Goal: Information Seeking & Learning: Learn about a topic

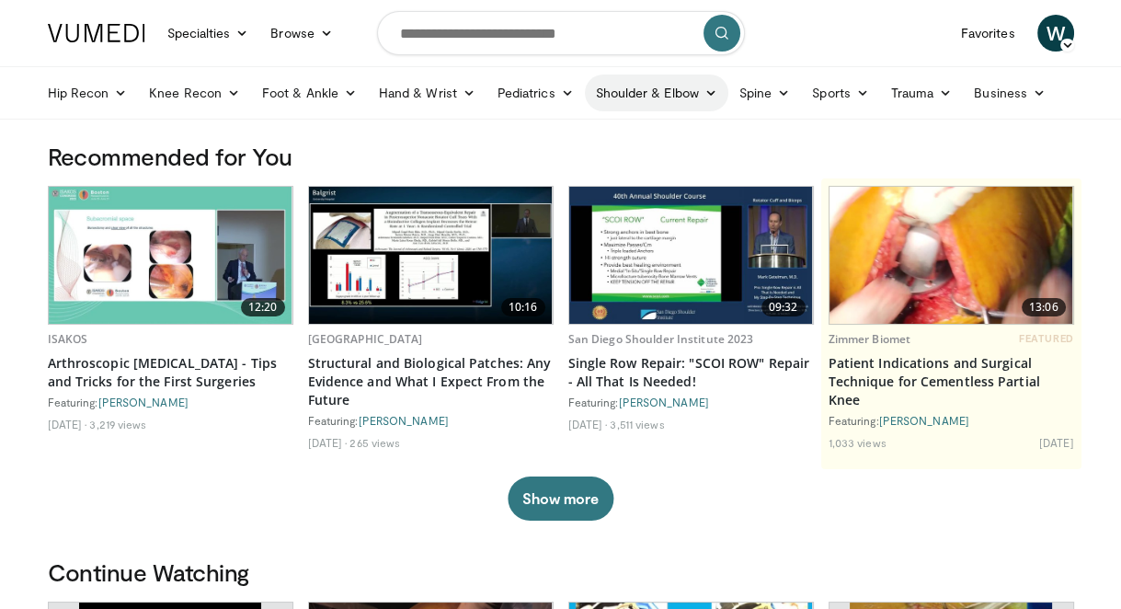
click at [706, 93] on icon at bounding box center [711, 92] width 13 height 13
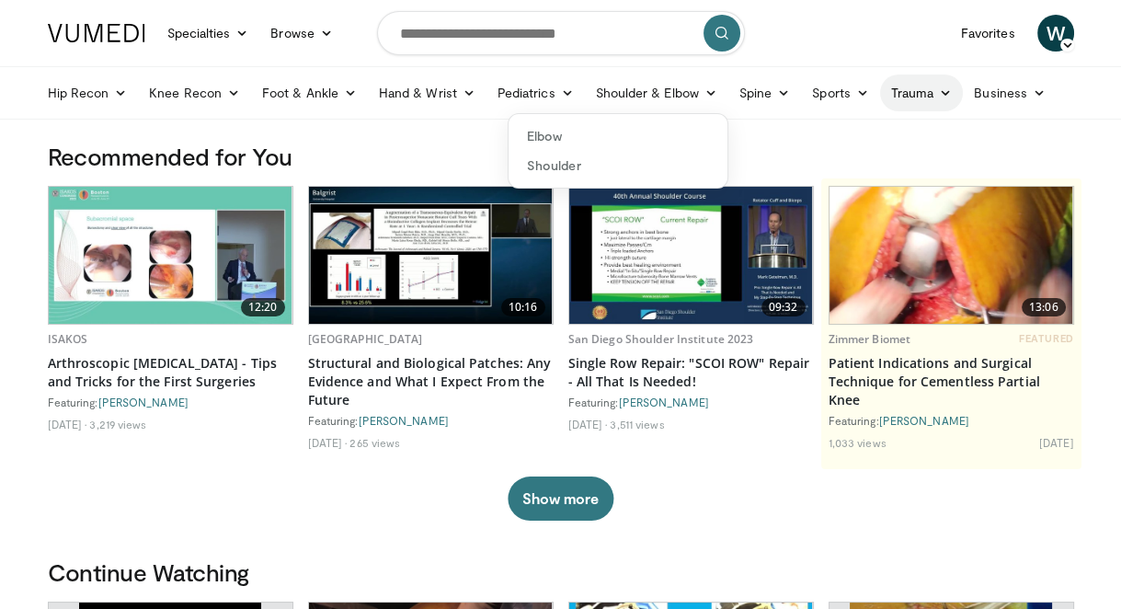
click at [948, 84] on link "Trauma" at bounding box center [922, 93] width 84 height 37
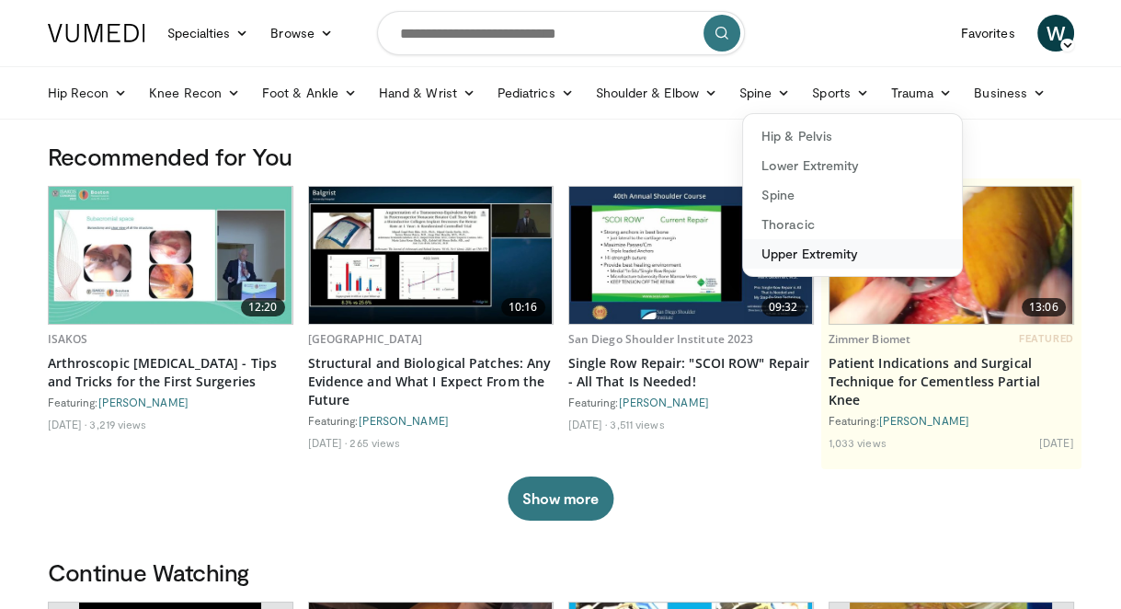
click at [799, 256] on link "Upper Extremity" at bounding box center [852, 253] width 219 height 29
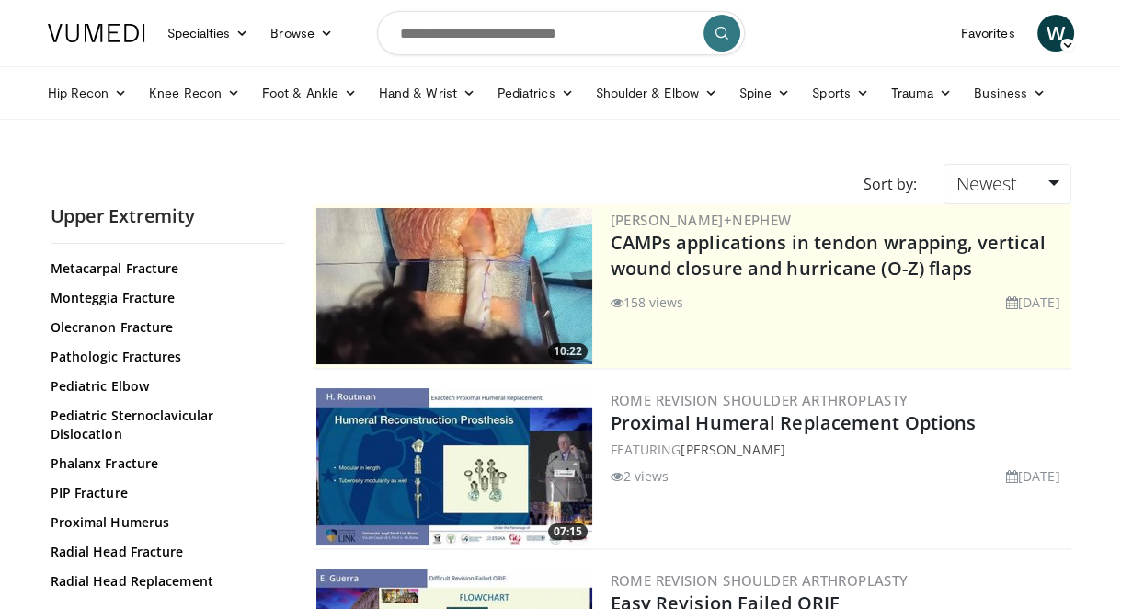
scroll to position [627, 0]
